Goal: Information Seeking & Learning: Learn about a topic

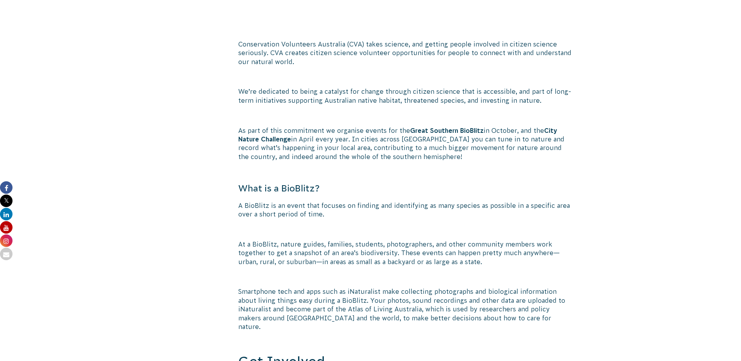
scroll to position [508, 0]
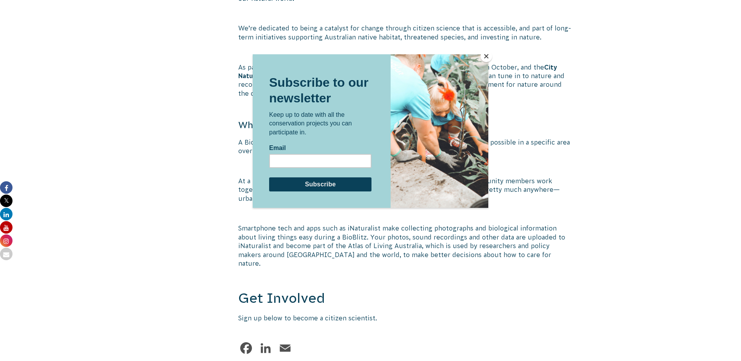
click at [484, 56] on button "Close" at bounding box center [486, 56] width 12 height 12
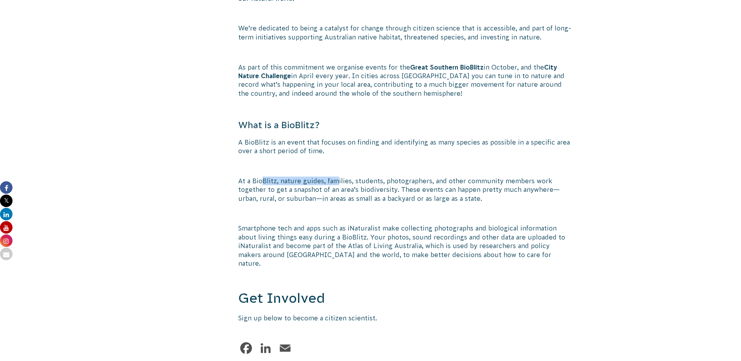
drag, startPoint x: 260, startPoint y: 182, endPoint x: 337, endPoint y: 183, distance: 76.5
click at [337, 183] on p "At a BioBlitz, nature guides, families, students, photographers, and other comm…" at bounding box center [405, 189] width 335 height 26
click at [336, 182] on p "At a BioBlitz, nature guides, families, students, photographers, and other comm…" at bounding box center [405, 189] width 335 height 26
drag, startPoint x: 273, startPoint y: 182, endPoint x: 412, endPoint y: 180, distance: 138.6
click at [412, 180] on p "At a BioBlitz, nature guides, families, students, photographers, and other comm…" at bounding box center [405, 189] width 335 height 26
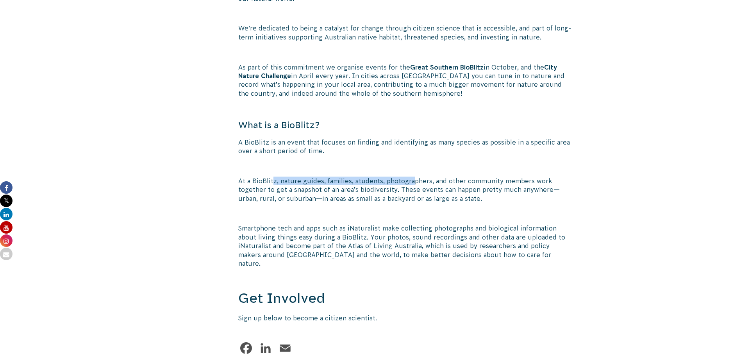
click at [412, 180] on p "At a BioBlitz, nature guides, families, students, photographers, and other comm…" at bounding box center [405, 189] width 335 height 26
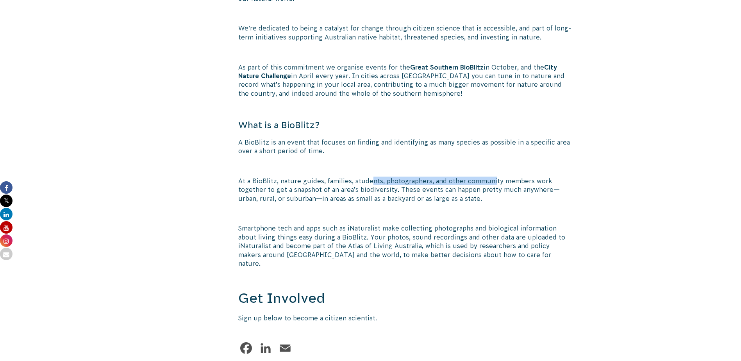
drag, startPoint x: 368, startPoint y: 182, endPoint x: 493, endPoint y: 181, distance: 124.9
click at [493, 181] on p "At a BioBlitz, nature guides, families, students, photographers, and other comm…" at bounding box center [405, 189] width 335 height 26
drag, startPoint x: 467, startPoint y: 181, endPoint x: 541, endPoint y: 182, distance: 74.2
click at [541, 182] on p "At a BioBlitz, nature guides, families, students, photographers, and other comm…" at bounding box center [405, 189] width 335 height 26
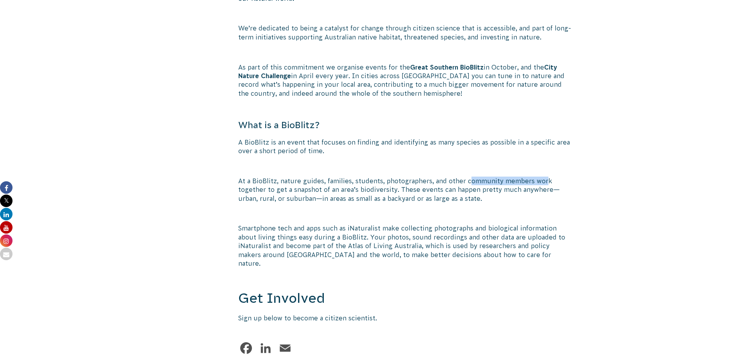
drag, startPoint x: 541, startPoint y: 182, endPoint x: 537, endPoint y: 181, distance: 4.7
click at [537, 181] on p "At a BioBlitz, nature guides, families, students, photographers, and other comm…" at bounding box center [405, 189] width 335 height 26
drag, startPoint x: 289, startPoint y: 192, endPoint x: 354, endPoint y: 193, distance: 65.2
click at [354, 193] on p "At a BioBlitz, nature guides, families, students, photographers, and other comm…" at bounding box center [405, 189] width 335 height 26
drag, startPoint x: 354, startPoint y: 193, endPoint x: 349, endPoint y: 193, distance: 5.9
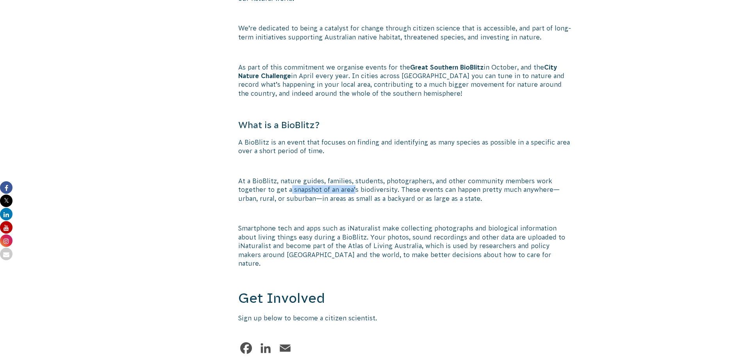
click at [349, 193] on p "At a BioBlitz, nature guides, families, students, photographers, and other comm…" at bounding box center [405, 189] width 335 height 26
drag, startPoint x: 422, startPoint y: 189, endPoint x: 497, endPoint y: 191, distance: 75.4
click at [497, 191] on p "At a BioBlitz, nature guides, families, students, photographers, and other comm…" at bounding box center [405, 189] width 335 height 26
drag, startPoint x: 315, startPoint y: 199, endPoint x: 461, endPoint y: 203, distance: 146.1
click at [461, 203] on div "Join a citizen science BioBlitz event with Conservation Volunteers Australia, a…" at bounding box center [405, 70] width 335 height 578
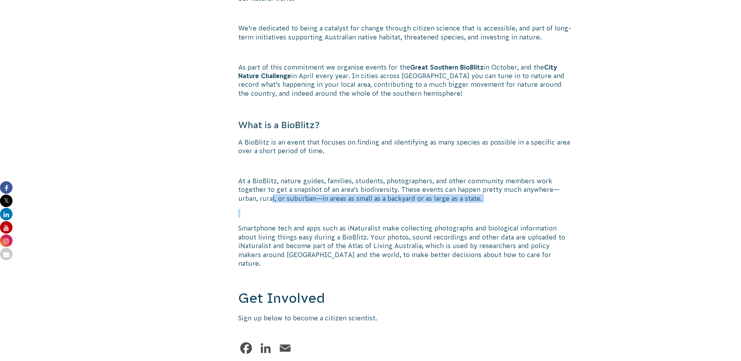
click at [461, 203] on div "Join a citizen science BioBlitz event with Conservation Volunteers Australia, a…" at bounding box center [405, 70] width 335 height 578
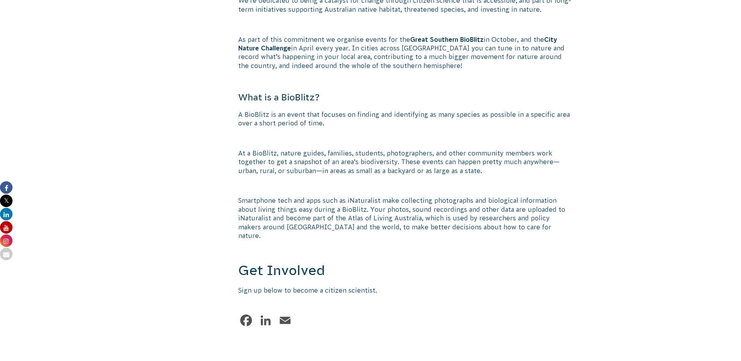
scroll to position [586, 0]
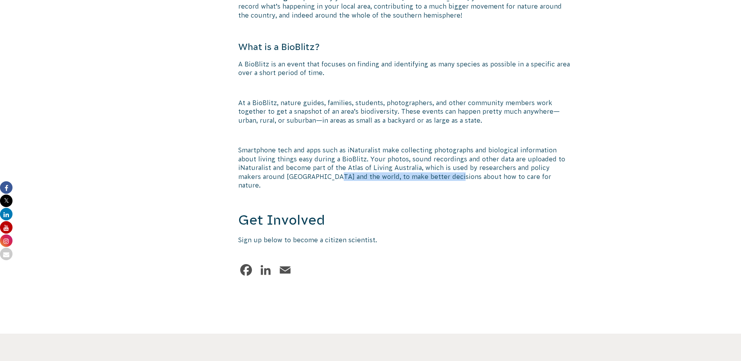
drag, startPoint x: 280, startPoint y: 176, endPoint x: 398, endPoint y: 179, distance: 118.3
click at [398, 179] on p "Smartphone tech and apps such as iNaturalist make collecting photographs and bi…" at bounding box center [405, 168] width 335 height 44
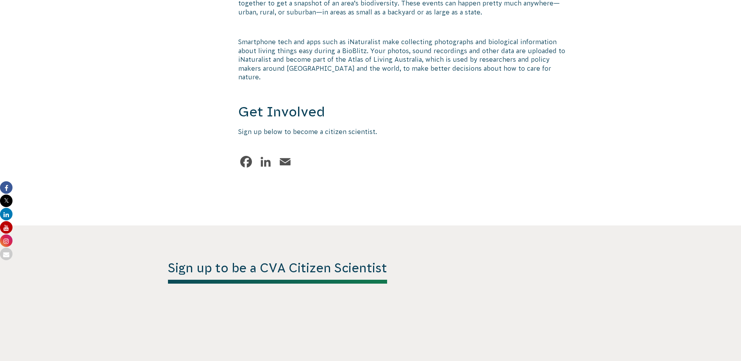
scroll to position [0, 0]
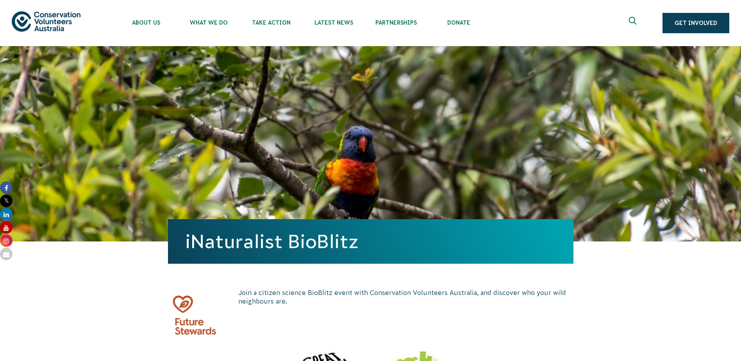
drag, startPoint x: 130, startPoint y: 266, endPoint x: 123, endPoint y: 88, distance: 177.8
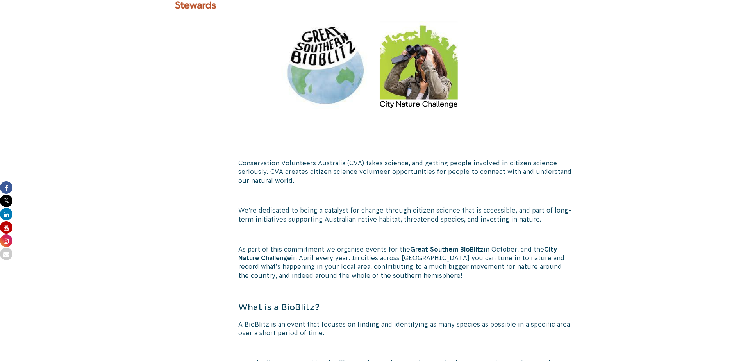
scroll to position [429, 0]
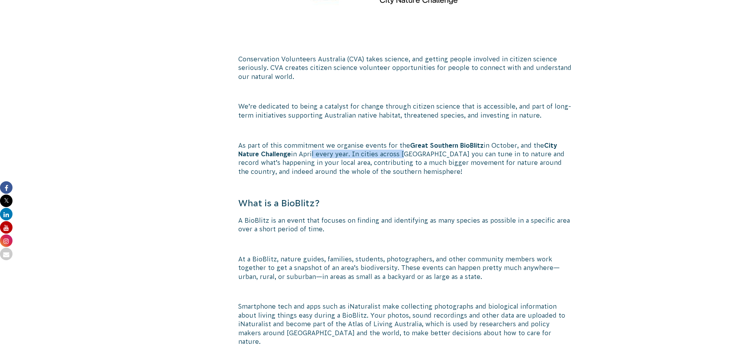
drag, startPoint x: 313, startPoint y: 153, endPoint x: 403, endPoint y: 155, distance: 90.6
click at [403, 155] on p "As part of this commitment we organise events for the Great Southern BioBlitz i…" at bounding box center [405, 158] width 335 height 35
click at [402, 155] on p "As part of this commitment we organise events for the Great Southern BioBlitz i…" at bounding box center [405, 158] width 335 height 35
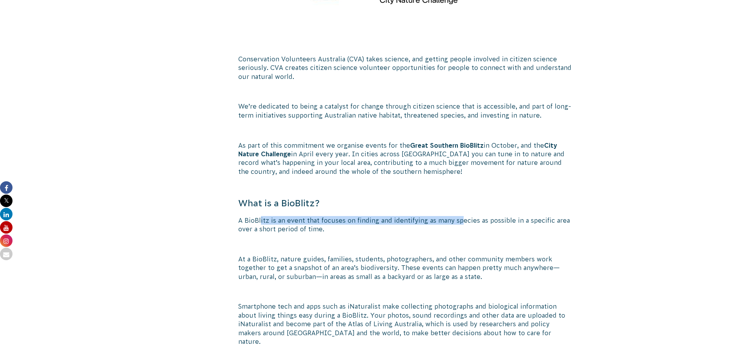
drag, startPoint x: 364, startPoint y: 219, endPoint x: 458, endPoint y: 217, distance: 93.7
click at [458, 217] on p "A BioBlitz is an event that focuses on finding and identifying as many species …" at bounding box center [405, 225] width 335 height 18
drag, startPoint x: 458, startPoint y: 217, endPoint x: 443, endPoint y: 217, distance: 14.4
click at [458, 216] on p "A BioBlitz is an event that focuses on finding and identifying as many species …" at bounding box center [405, 225] width 335 height 18
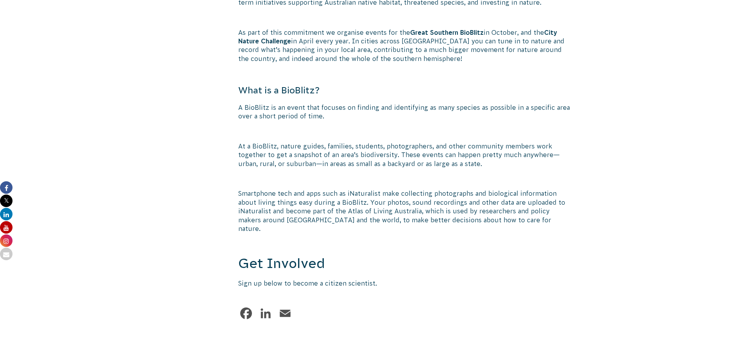
scroll to position [547, 0]
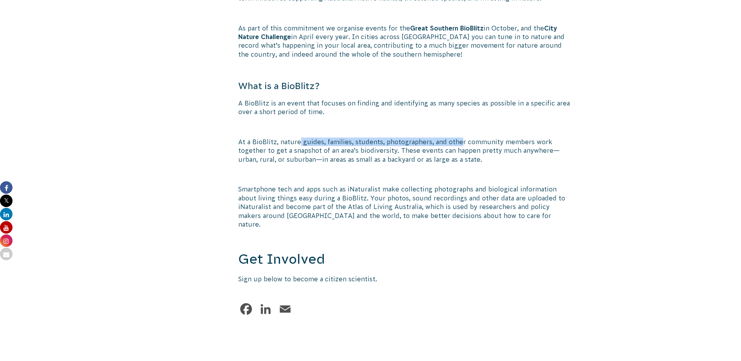
drag, startPoint x: 454, startPoint y: 145, endPoint x: 461, endPoint y: 145, distance: 7.0
click at [461, 145] on p "At a BioBlitz, nature guides, families, students, photographers, and other comm…" at bounding box center [405, 150] width 335 height 26
click at [333, 157] on p "At a BioBlitz, nature guides, families, students, photographers, and other comm…" at bounding box center [405, 150] width 335 height 26
drag, startPoint x: 333, startPoint y: 157, endPoint x: 296, endPoint y: 161, distance: 37.3
click at [296, 161] on p "At a BioBlitz, nature guides, families, students, photographers, and other comm…" at bounding box center [405, 150] width 335 height 26
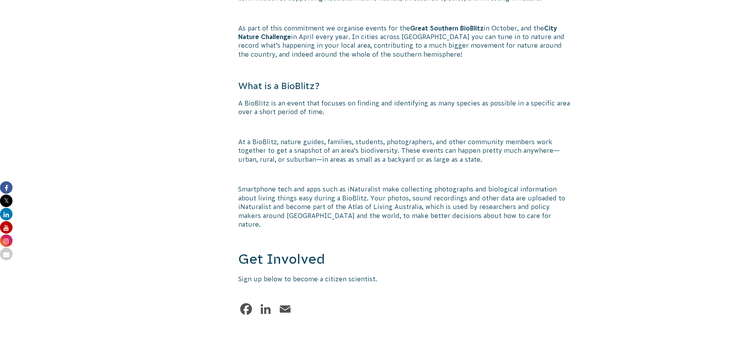
click at [429, 152] on p "At a BioBlitz, nature guides, families, students, photographers, and other comm…" at bounding box center [405, 150] width 335 height 26
drag, startPoint x: 255, startPoint y: 192, endPoint x: 363, endPoint y: 189, distance: 107.8
click at [363, 189] on p "Smartphone tech and apps such as iNaturalist make collecting photographs and bi…" at bounding box center [405, 207] width 335 height 44
drag, startPoint x: 363, startPoint y: 189, endPoint x: 354, endPoint y: 188, distance: 8.6
click at [363, 189] on p "Smartphone tech and apps such as iNaturalist make collecting photographs and bi…" at bounding box center [405, 207] width 335 height 44
